Goal: Information Seeking & Learning: Learn about a topic

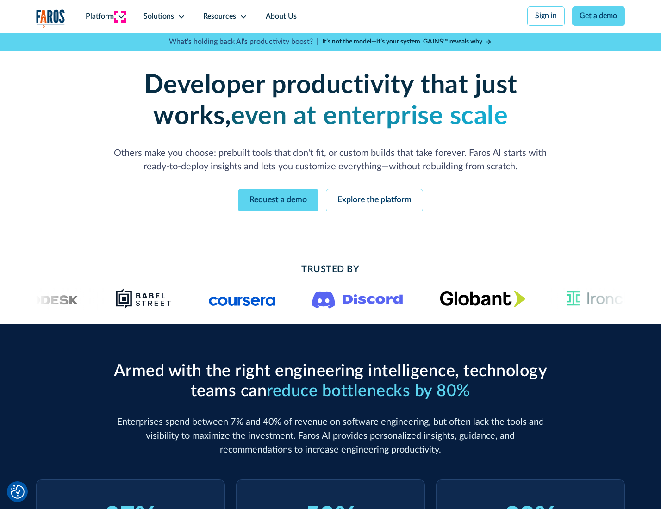
click at [120, 16] on icon at bounding box center [121, 16] width 7 height 7
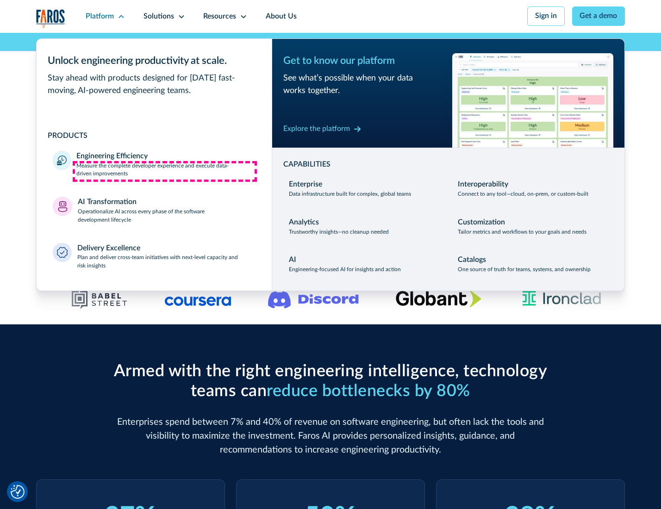
click at [165, 171] on p "Measure the complete developer experience and execute data-driven improvements" at bounding box center [165, 170] width 179 height 17
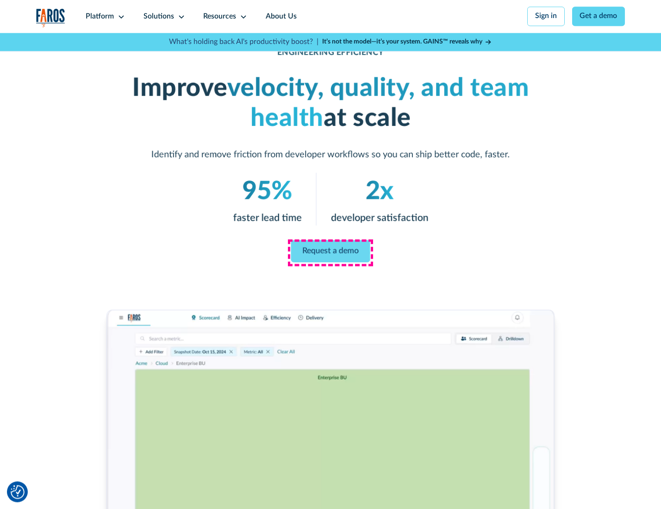
click at [330, 252] on link "Request a demo" at bounding box center [330, 251] width 79 height 22
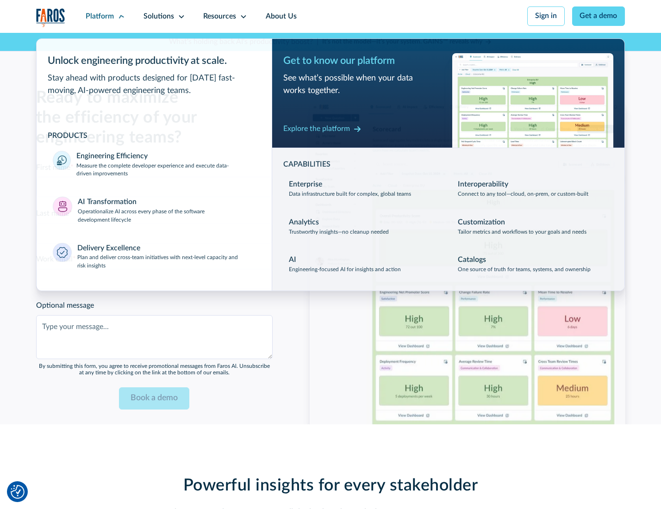
scroll to position [2016, 0]
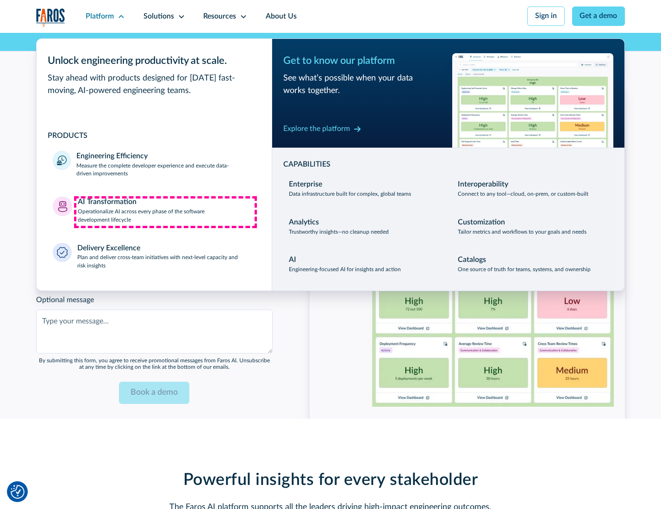
click at [165, 212] on p "Operationalize AI across every phase of the software development lifecycle" at bounding box center [167, 216] width 178 height 17
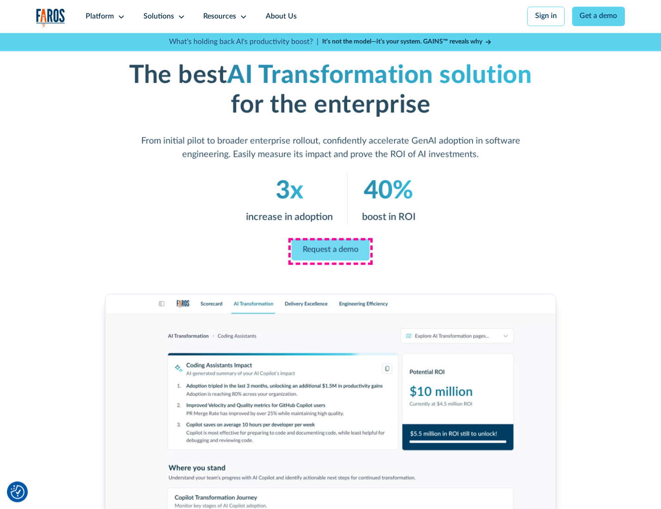
click at [330, 251] on link "Request a demo" at bounding box center [331, 250] width 78 height 22
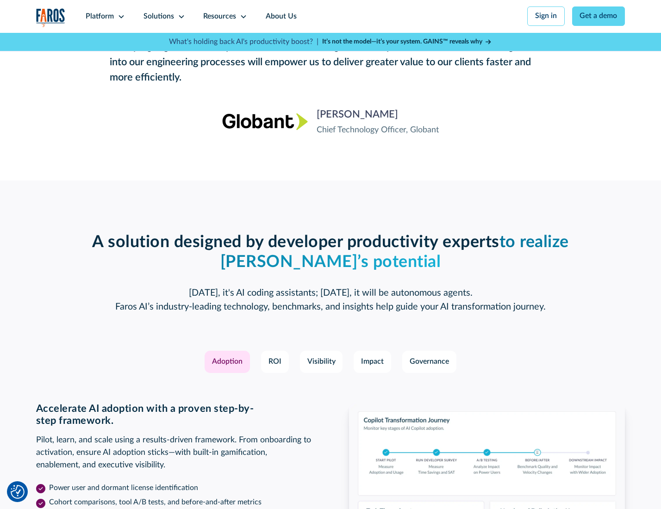
click at [104, 16] on div "Platform" at bounding box center [100, 16] width 28 height 11
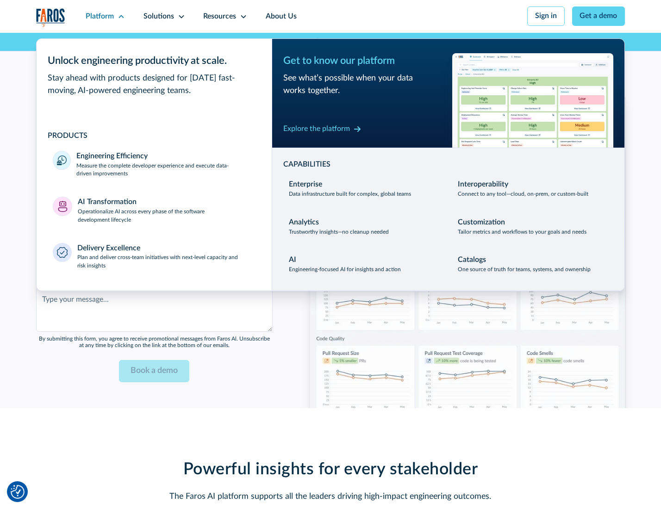
scroll to position [2239, 0]
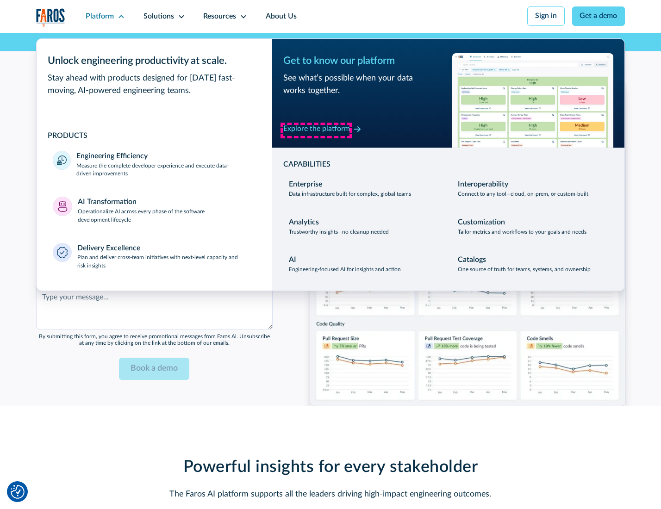
click at [316, 130] on div "Explore the platform" at bounding box center [316, 129] width 67 height 11
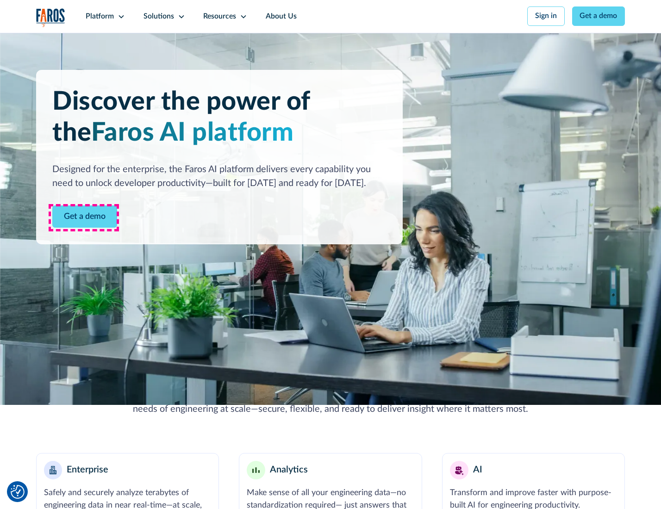
click at [84, 218] on link "Get a demo" at bounding box center [84, 217] width 65 height 23
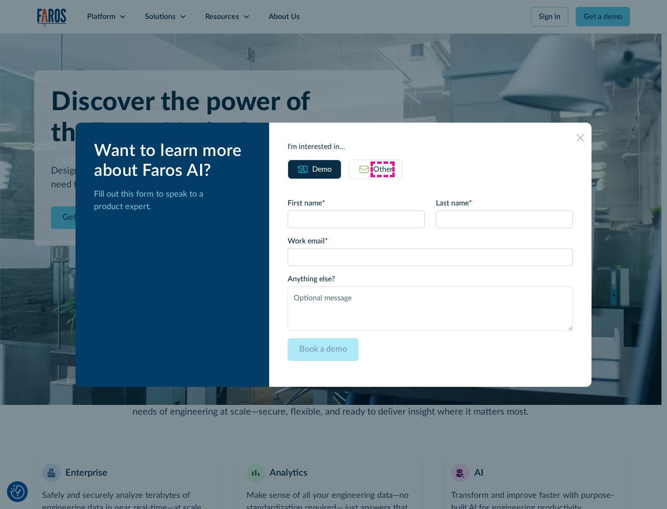
click at [382, 169] on div "Other" at bounding box center [382, 169] width 19 height 11
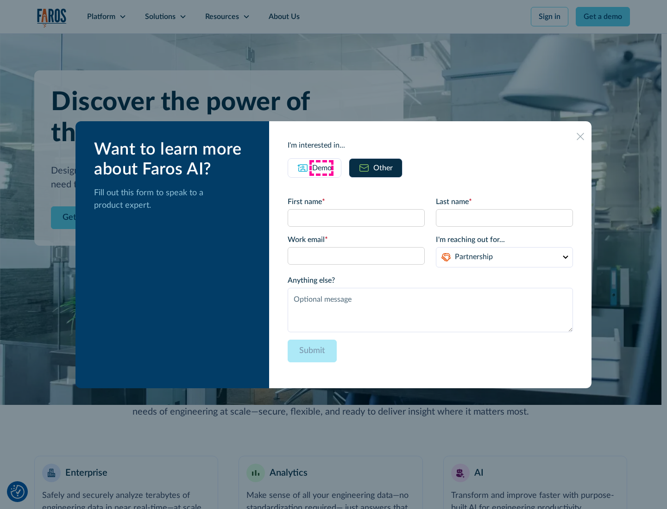
click at [321, 168] on div "Demo" at bounding box center [321, 168] width 19 height 11
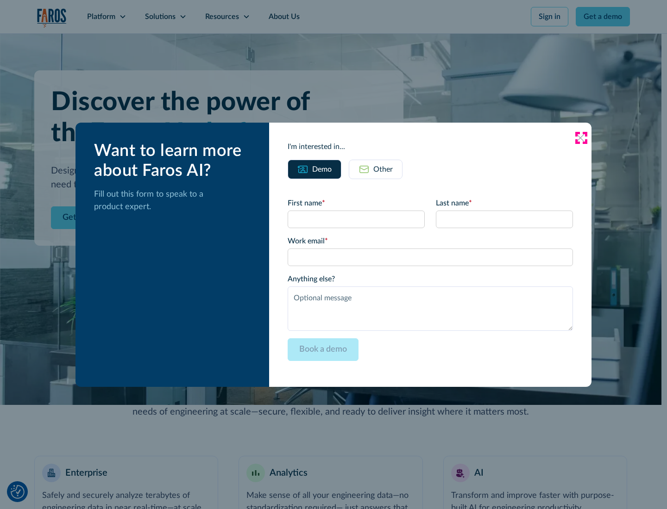
click at [581, 138] on icon at bounding box center [579, 137] width 7 height 7
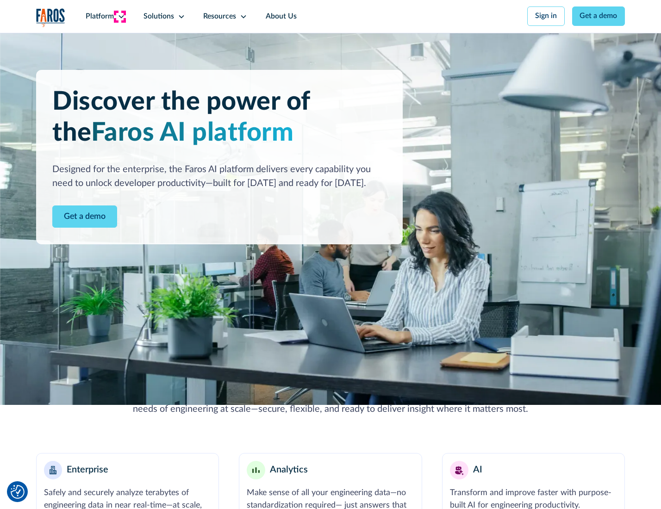
click at [120, 16] on icon at bounding box center [121, 16] width 7 height 7
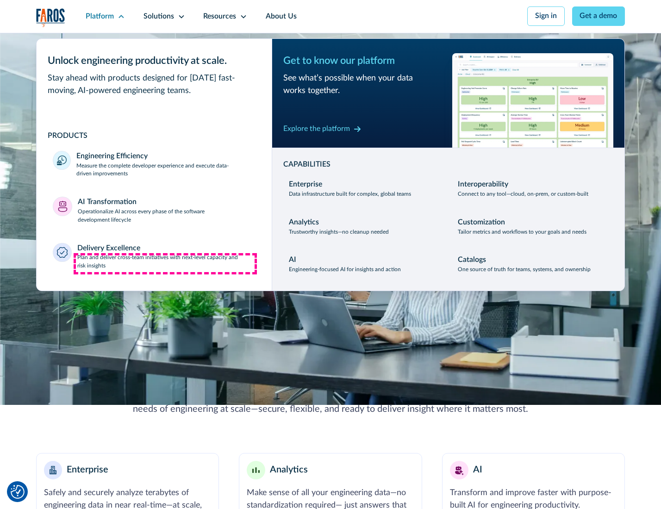
click at [165, 264] on p "Plan and deliver cross-team initiatives with next-level capacity and risk insig…" at bounding box center [166, 262] width 178 height 17
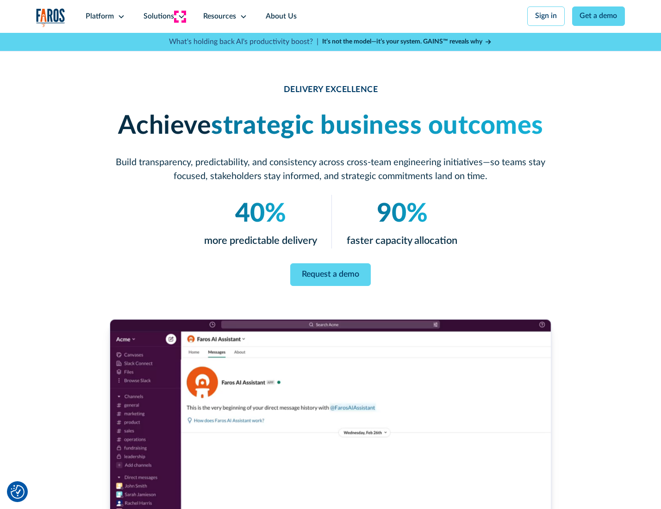
click at [180, 16] on icon at bounding box center [181, 16] width 7 height 7
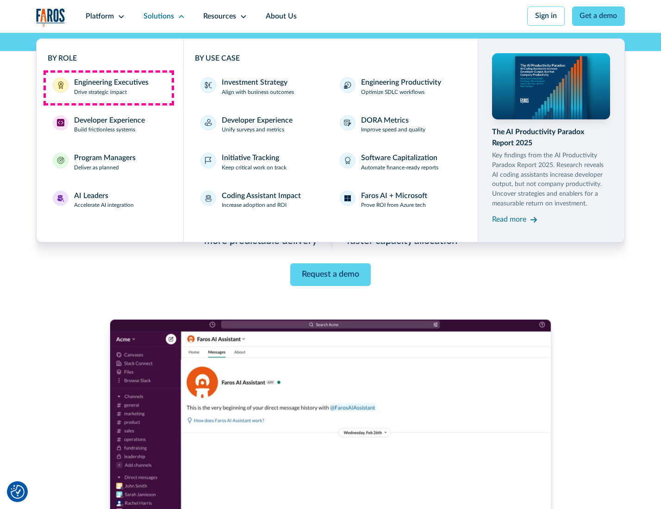
click at [108, 88] on div "Engineering Executives" at bounding box center [111, 82] width 75 height 11
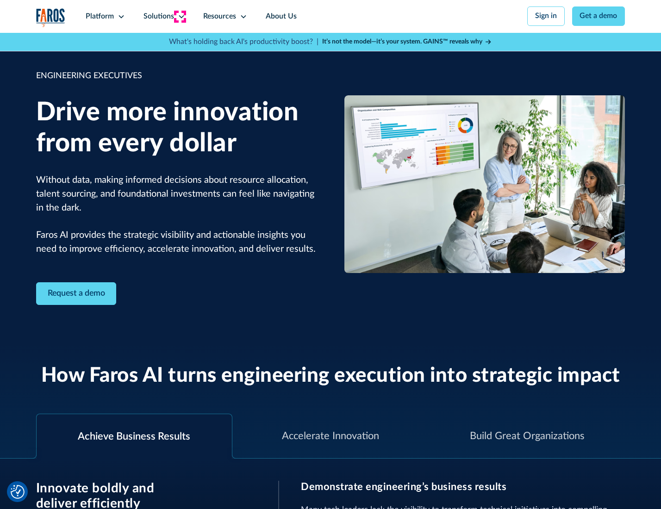
click at [180, 16] on icon at bounding box center [181, 16] width 7 height 7
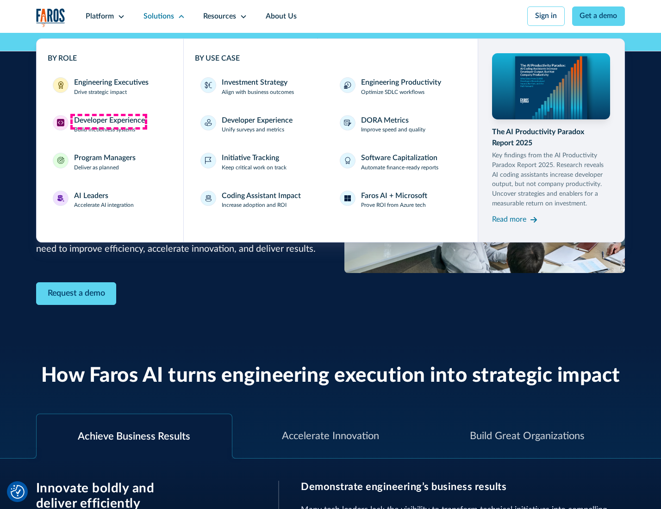
click at [108, 121] on div "Developer Experience" at bounding box center [109, 120] width 71 height 11
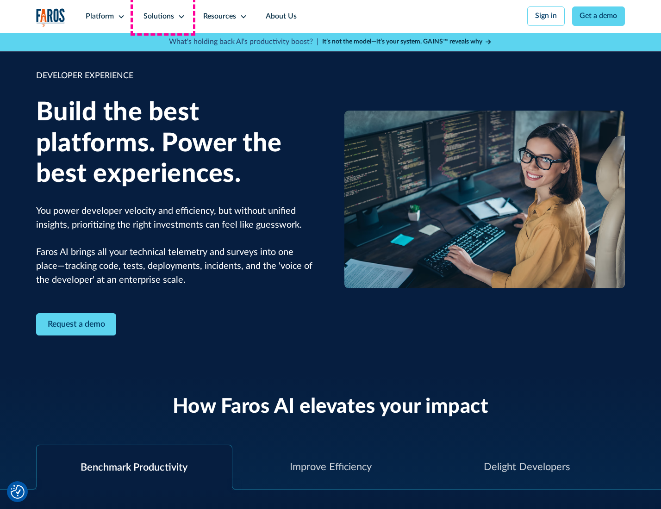
click at [163, 16] on div "Solutions" at bounding box center [159, 16] width 31 height 11
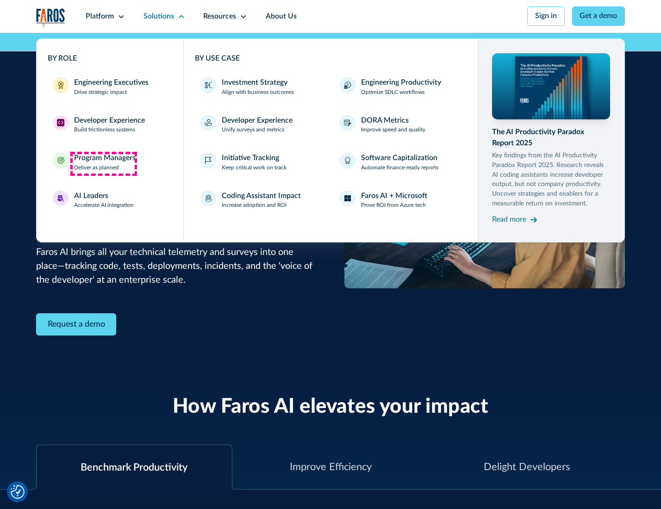
click at [103, 163] on div "Program Managers" at bounding box center [105, 158] width 62 height 11
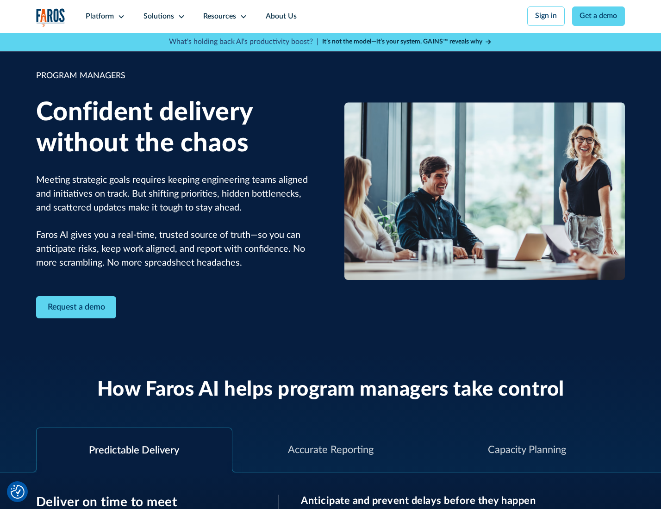
click at [180, 17] on icon at bounding box center [181, 16] width 7 height 7
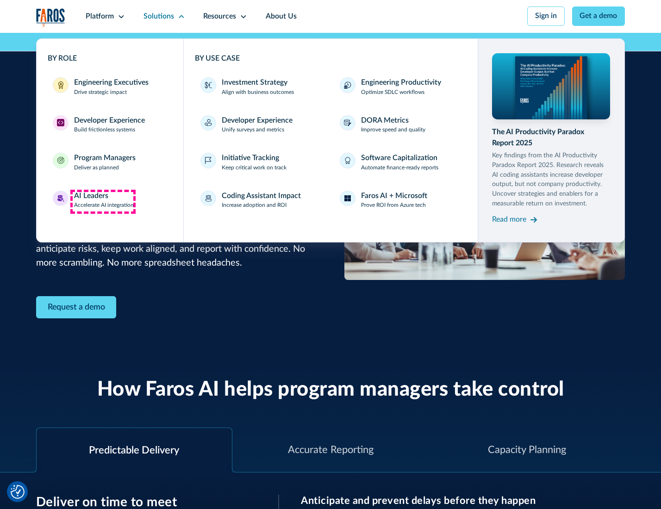
click at [103, 201] on div "AI Leaders" at bounding box center [91, 196] width 34 height 11
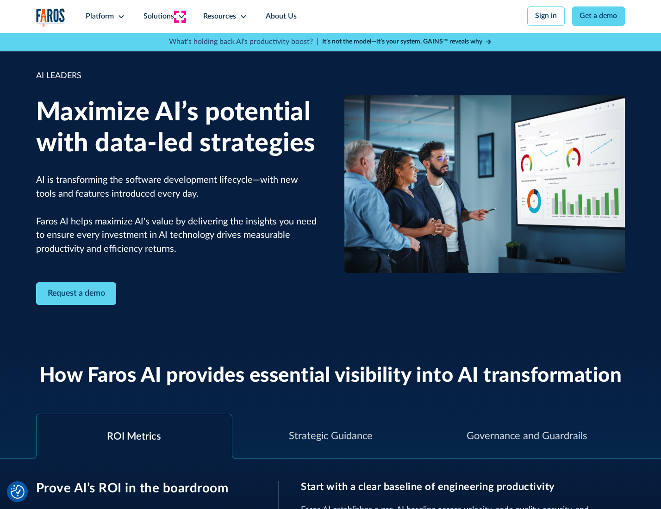
click at [180, 16] on icon at bounding box center [181, 16] width 7 height 7
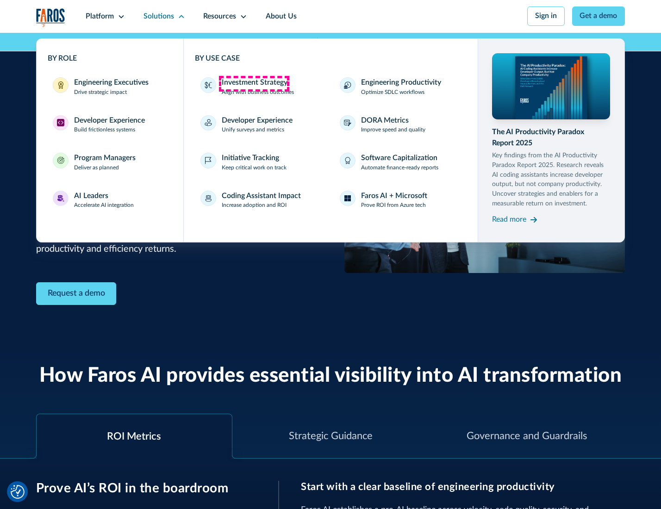
click at [254, 83] on div "Investment Strategy" at bounding box center [255, 82] width 66 height 11
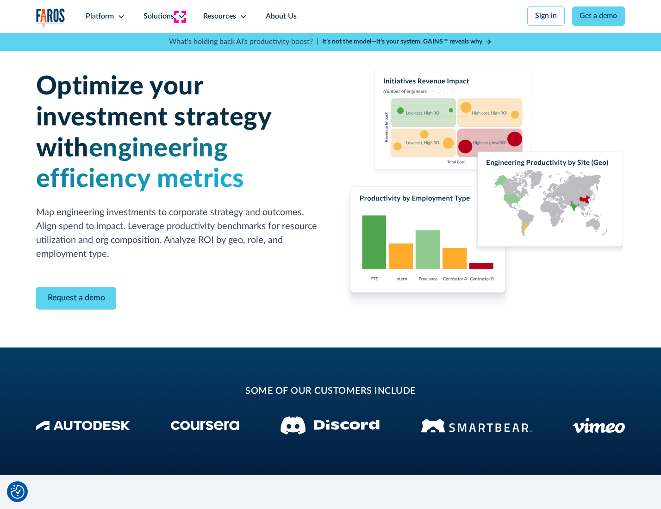
click at [180, 16] on icon at bounding box center [181, 16] width 7 height 7
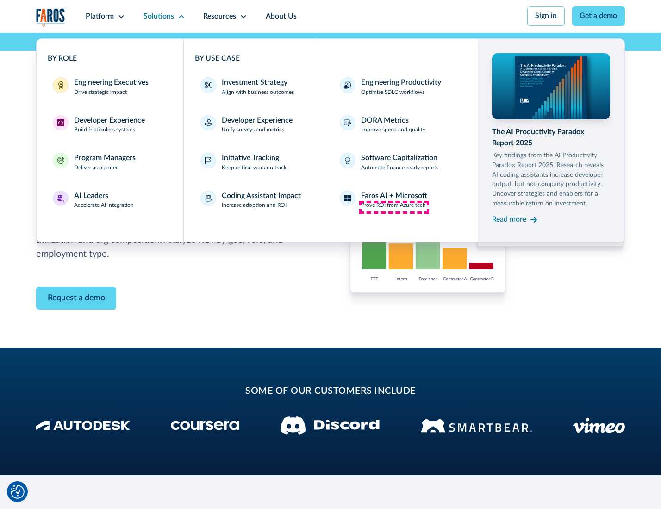
click at [394, 207] on p "Prove ROI from Azure tech" at bounding box center [393, 205] width 65 height 8
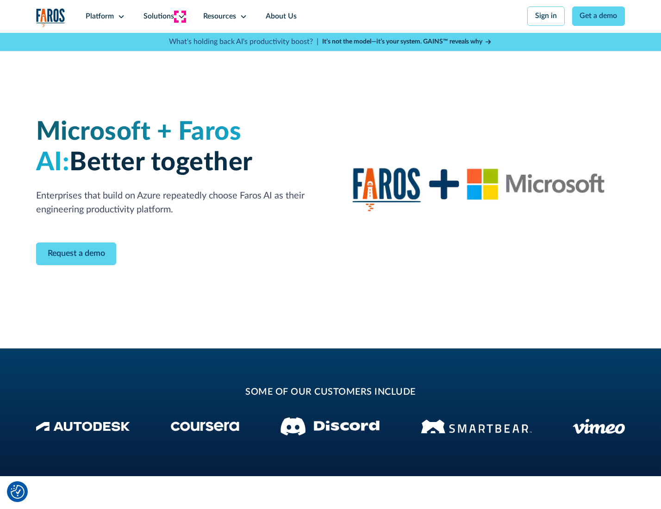
click at [180, 16] on icon at bounding box center [181, 16] width 7 height 7
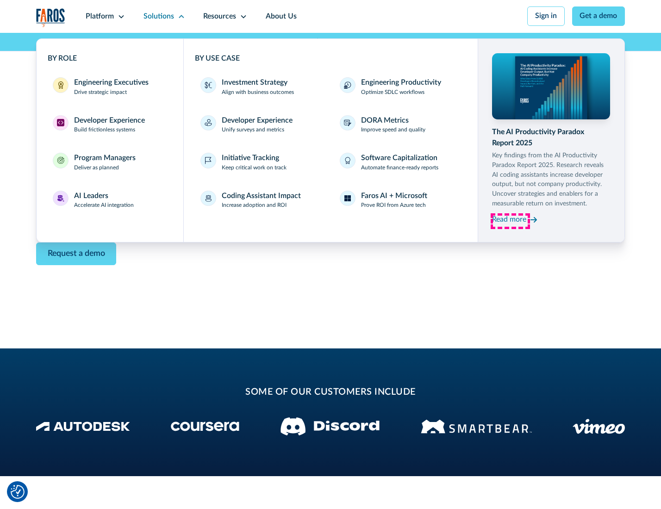
click at [510, 221] on div "Read more" at bounding box center [509, 219] width 34 height 11
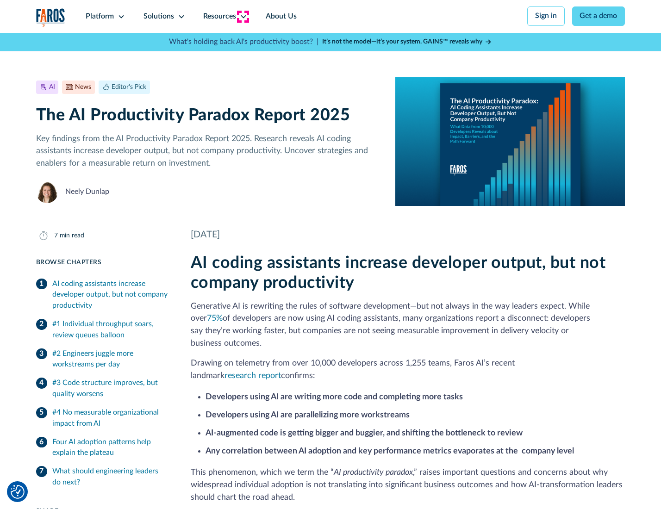
click at [243, 16] on icon at bounding box center [243, 16] width 7 height 7
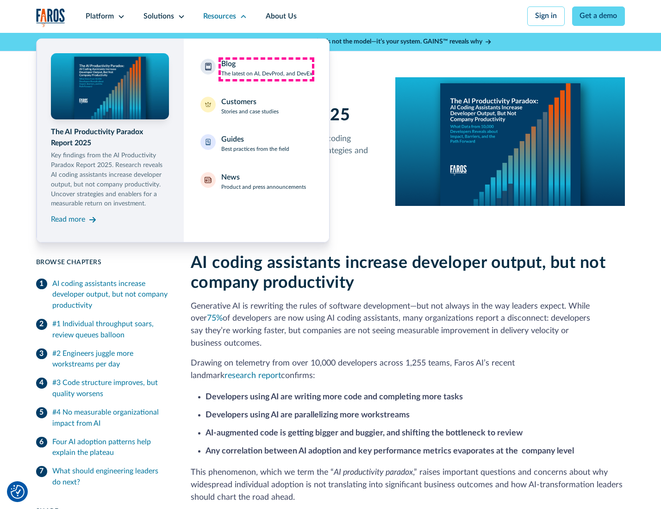
click at [266, 69] on div "Blog The latest on AI, DevProd, and DevEx" at bounding box center [266, 68] width 91 height 19
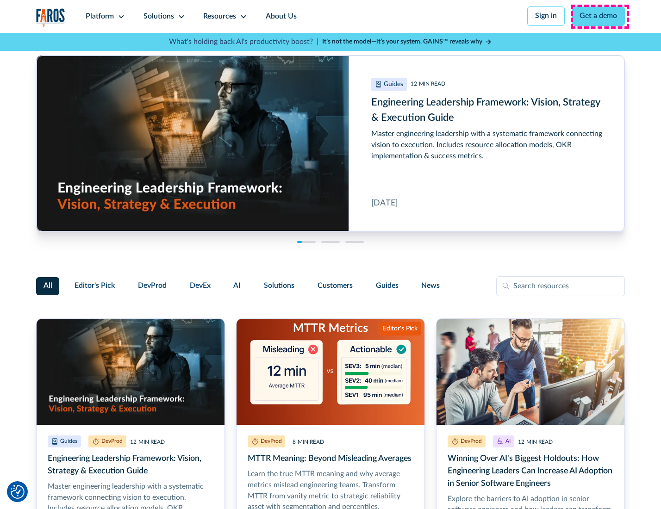
click at [600, 16] on link "Get a demo" at bounding box center [598, 15] width 53 height 19
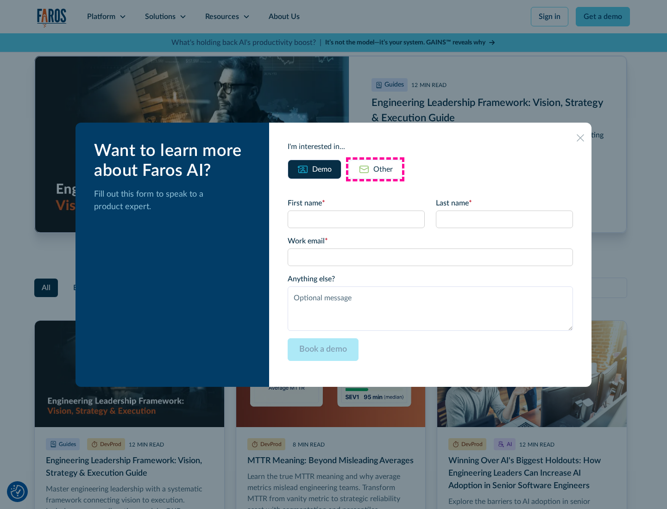
click at [375, 169] on div "Other" at bounding box center [382, 169] width 19 height 11
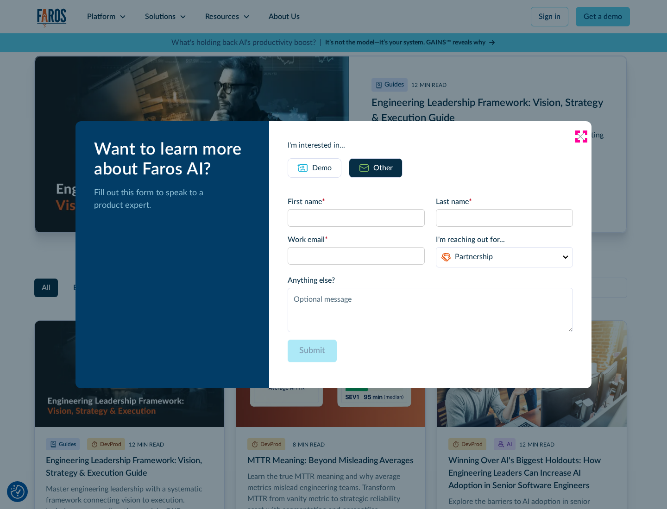
click at [581, 136] on icon at bounding box center [579, 136] width 7 height 7
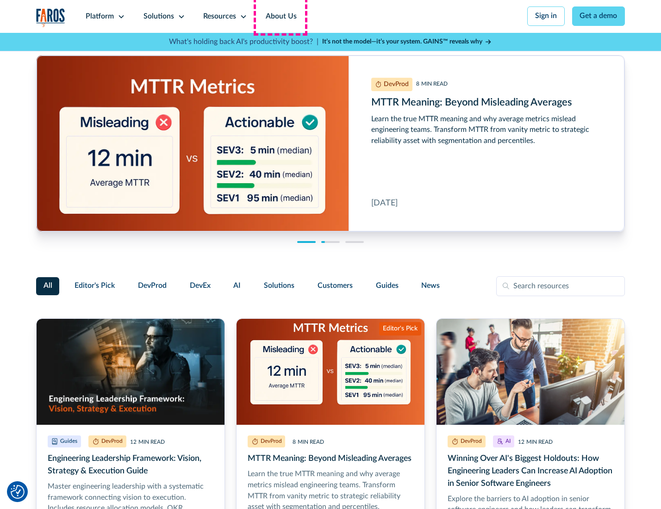
click at [280, 16] on link "About Us" at bounding box center [282, 16] width 50 height 33
